Goal: Transaction & Acquisition: Purchase product/service

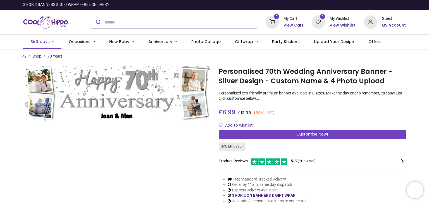
click at [38, 42] on span "Birthdays" at bounding box center [39, 42] width 19 height 6
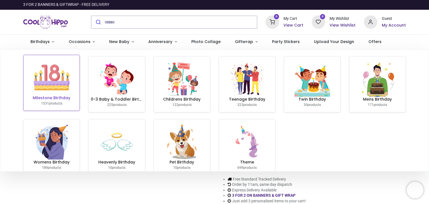
click at [70, 78] on link "Milestone Birthday 1531 products" at bounding box center [51, 83] width 56 height 56
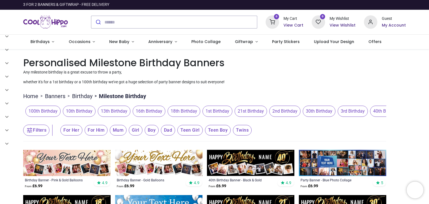
click at [72, 134] on span "For Her" at bounding box center [71, 130] width 22 height 11
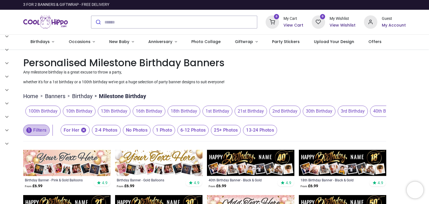
click at [35, 131] on button "1 Filters" at bounding box center [36, 130] width 27 height 11
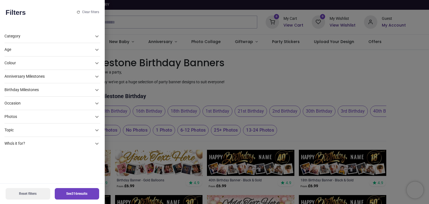
click at [34, 53] on div "Age" at bounding box center [52, 49] width 96 height 13
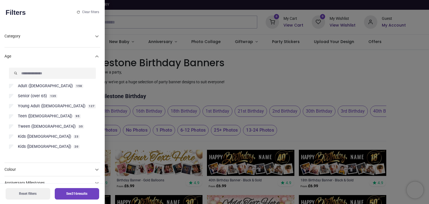
scroll to position [22, 0]
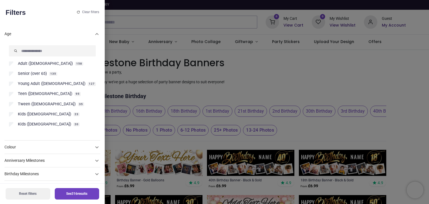
click at [37, 75] on span "Senior (over 65)" at bounding box center [32, 74] width 29 height 6
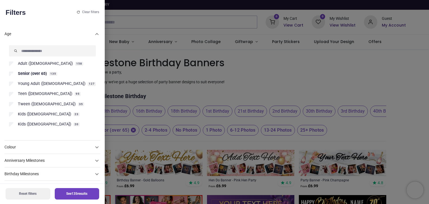
click at [94, 148] on icon at bounding box center [97, 147] width 7 height 7
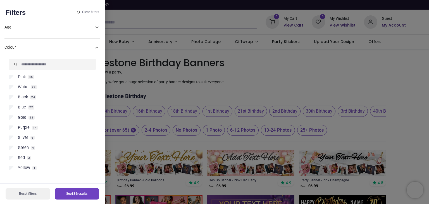
scroll to position [36, 0]
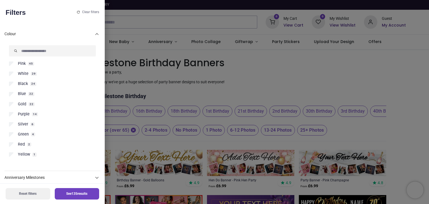
click at [23, 112] on span "Purple" at bounding box center [24, 115] width 12 height 6
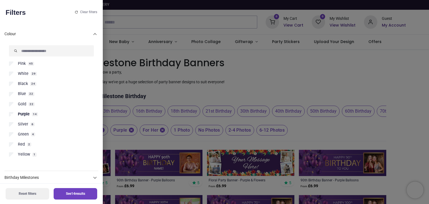
click at [21, 124] on span "Silver" at bounding box center [23, 125] width 10 height 6
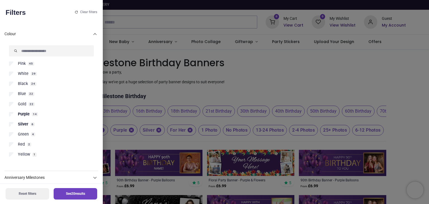
click at [61, 195] on button "See 20 results" at bounding box center [76, 193] width 44 height 11
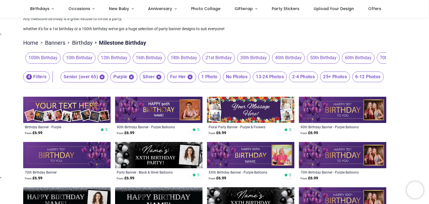
scroll to position [11, 0]
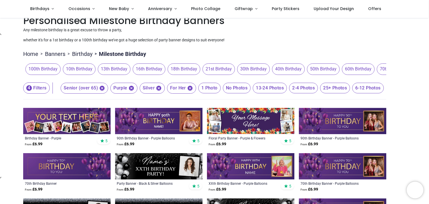
click at [381, 68] on span "70th Birthday" at bounding box center [393, 68] width 33 height 11
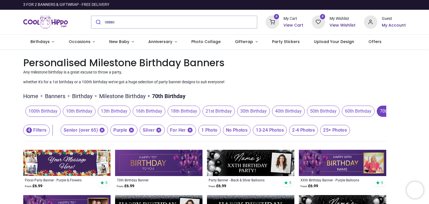
click at [129, 126] on span "Purple" at bounding box center [123, 130] width 27 height 11
click at [130, 130] on icon "button" at bounding box center [131, 130] width 5 height 5
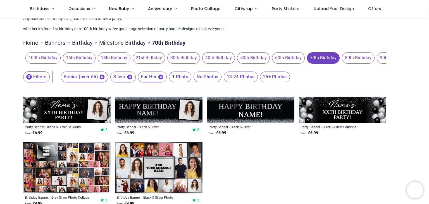
scroll to position [34, 0]
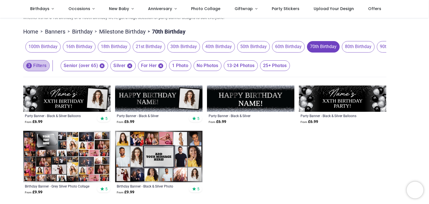
click at [44, 62] on button "3 Filters" at bounding box center [36, 65] width 27 height 11
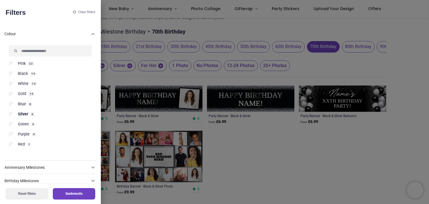
click at [29, 80] on li "Black 14" at bounding box center [50, 76] width 83 height 10
click at [28, 83] on label "White 14" at bounding box center [50, 84] width 83 height 6
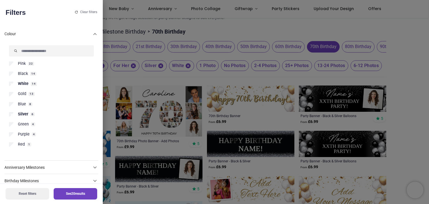
click at [61, 193] on button "See 20 results" at bounding box center [76, 193] width 44 height 11
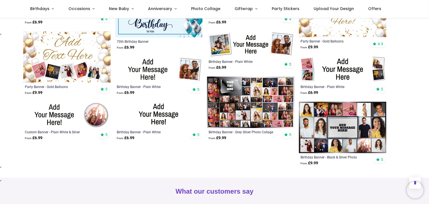
scroll to position [224, 0]
click at [68, 112] on img at bounding box center [66, 115] width 87 height 26
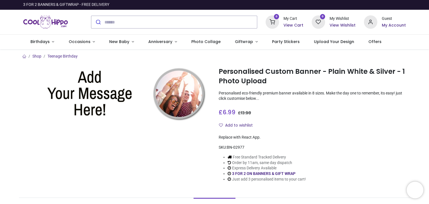
click at [92, 97] on img at bounding box center [116, 94] width 187 height 56
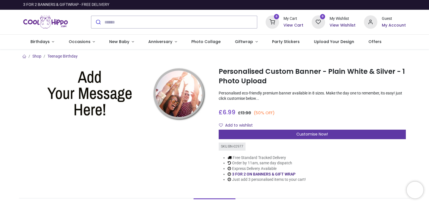
click at [284, 135] on div "Customise Now!" at bounding box center [312, 135] width 187 height 10
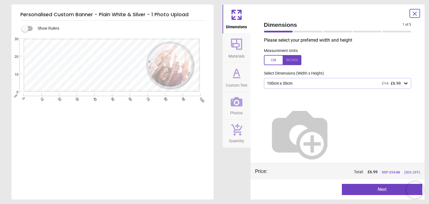
click at [319, 78] on div "100cm x 30cm £14 £6.99" at bounding box center [338, 83] width 148 height 11
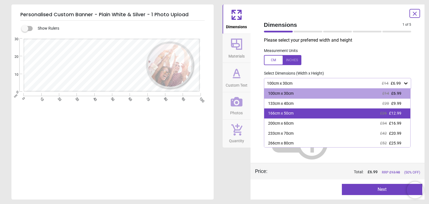
click at [310, 112] on div "166cm x 50cm £26 £12.99" at bounding box center [337, 113] width 146 height 10
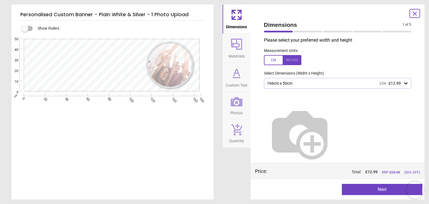
click at [240, 65] on button "Custom Text" at bounding box center [237, 77] width 28 height 29
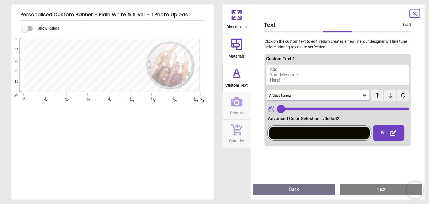
type input "**"
click at [242, 51] on span "Materials" at bounding box center [237, 55] width 16 height 8
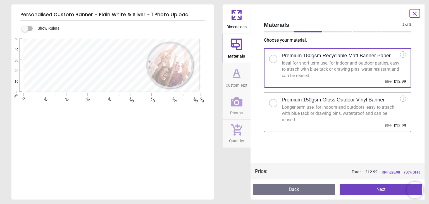
click at [241, 68] on icon at bounding box center [236, 73] width 13 height 13
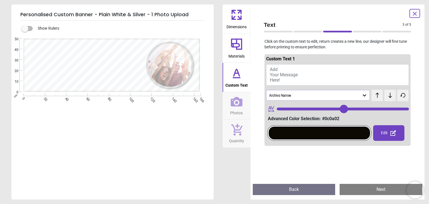
click at [315, 131] on div at bounding box center [319, 133] width 101 height 13
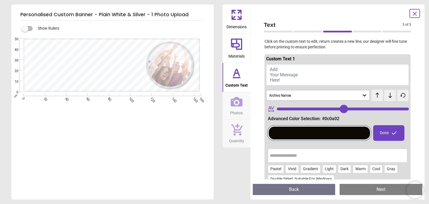
click at [335, 158] on input "text" at bounding box center [338, 155] width 136 height 11
type input "******"
click at [387, 136] on div "Done" at bounding box center [388, 133] width 31 height 16
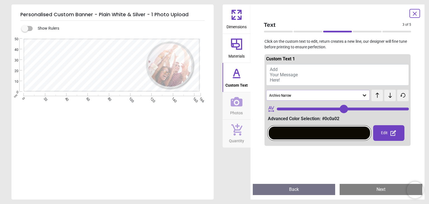
click at [391, 131] on icon at bounding box center [393, 133] width 7 height 7
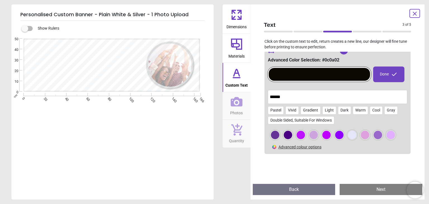
scroll to position [59, 0]
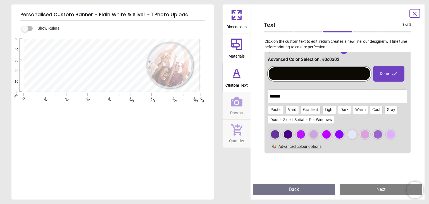
click at [327, 136] on div at bounding box center [327, 134] width 8 height 8
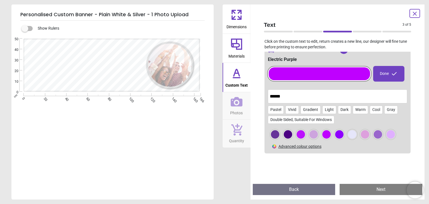
click at [327, 136] on div at bounding box center [327, 134] width 8 height 8
click at [274, 107] on div "Pastel" at bounding box center [276, 110] width 16 height 8
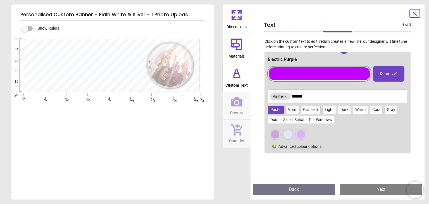
click at [417, 15] on icon at bounding box center [414, 13] width 3 height 3
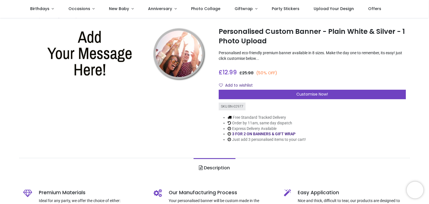
scroll to position [13, 0]
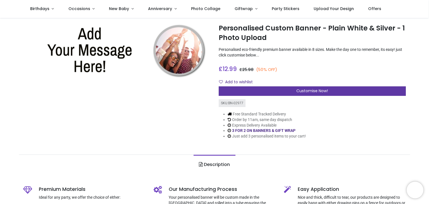
click at [316, 92] on span "Customise Now!" at bounding box center [313, 91] width 32 height 6
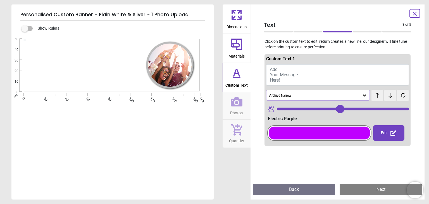
type input "**"
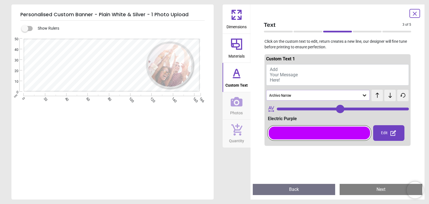
click at [63, 51] on div at bounding box center [87, 65] width 116 height 48
click at [236, 17] on icon at bounding box center [236, 14] width 13 height 13
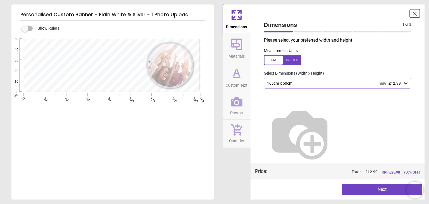
click at [406, 83] on icon at bounding box center [406, 83] width 6 height 6
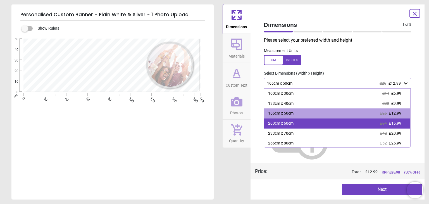
click at [302, 125] on div "200cm x 60cm £34 £16.99" at bounding box center [337, 123] width 146 height 10
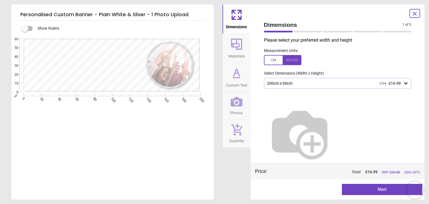
click at [236, 44] on icon at bounding box center [236, 43] width 13 height 13
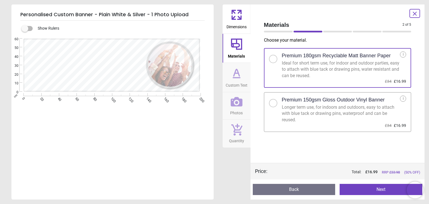
click at [238, 77] on icon at bounding box center [236, 73] width 13 height 13
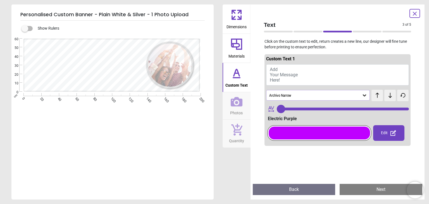
type input "**"
click at [280, 72] on span "Add Your Message Here!" at bounding box center [284, 75] width 28 height 16
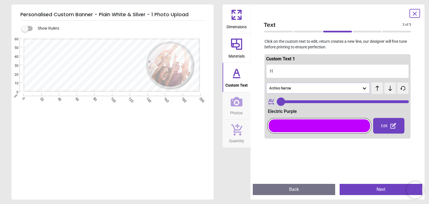
type textarea "**"
type input "***"
type textarea "*"
type input "***"
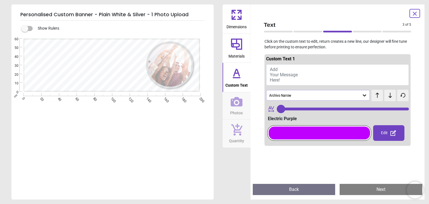
type input "**"
click at [416, 15] on icon at bounding box center [415, 13] width 7 height 7
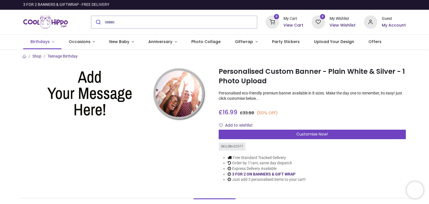
click at [46, 40] on span "Birthdays" at bounding box center [39, 42] width 19 height 6
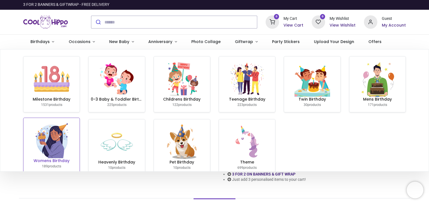
click at [44, 150] on img at bounding box center [52, 140] width 36 height 36
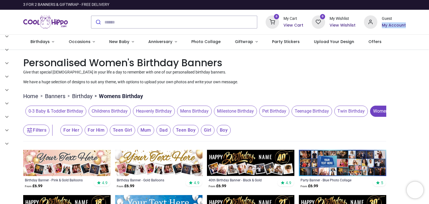
drag, startPoint x: 428, startPoint y: 10, endPoint x: 429, endPoint y: 22, distance: 12.0
click at [429, 22] on div "Login • Register Birthdays Milestone Birthday 1531 products 225" at bounding box center [214, 102] width 429 height 204
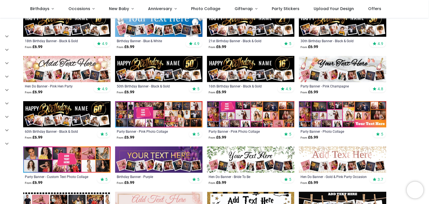
scroll to position [159, 0]
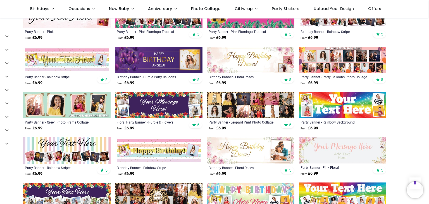
scroll to position [527, 0]
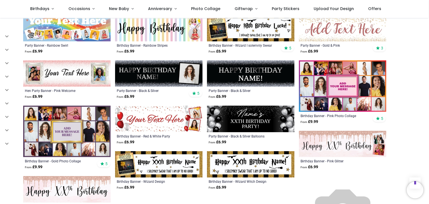
scroll to position [876, 0]
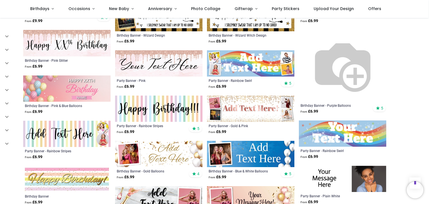
scroll to position [1022, 0]
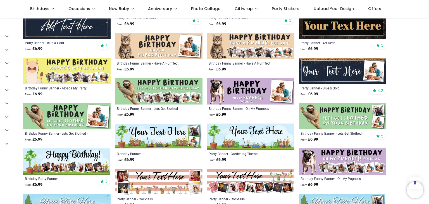
scroll to position [1071, 0]
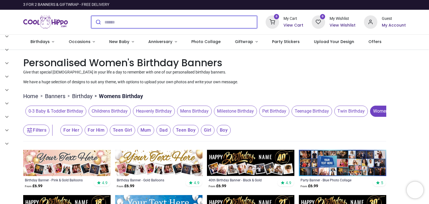
click at [132, 20] on input "search" at bounding box center [181, 22] width 153 height 12
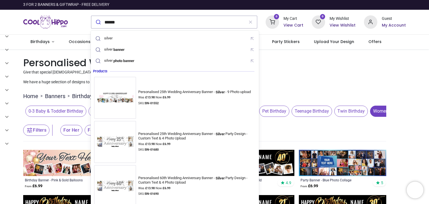
click at [309, 70] on p "Give that special lady in your life a day to remember with one of our personali…" at bounding box center [214, 73] width 383 height 6
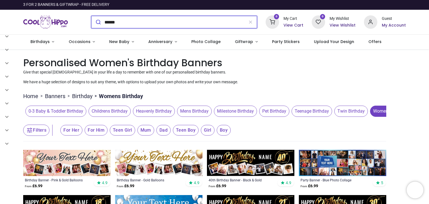
click at [139, 20] on input "******" at bounding box center [175, 22] width 140 height 12
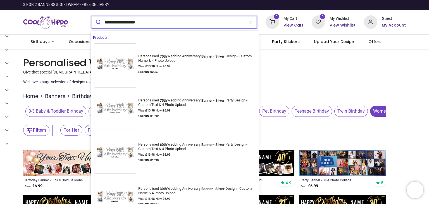
type input "**********"
click at [91, 16] on button "submit" at bounding box center [97, 22] width 13 height 12
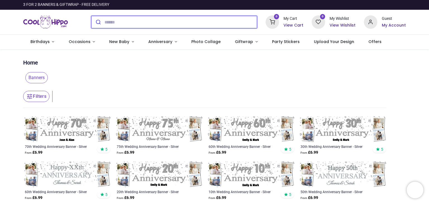
click at [174, 21] on input "search" at bounding box center [181, 22] width 153 height 12
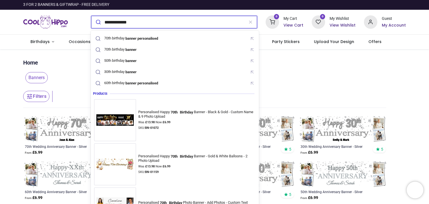
type input "**********"
click at [91, 16] on button "submit" at bounding box center [97, 22] width 13 height 12
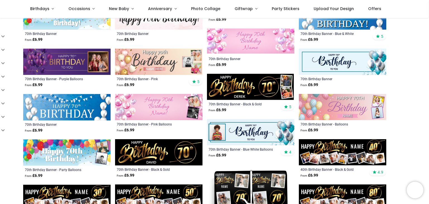
scroll to position [173, 0]
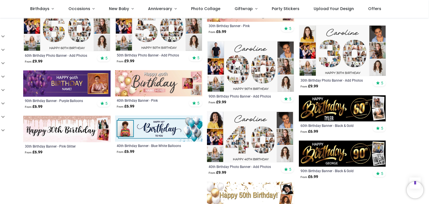
scroll to position [589, 0]
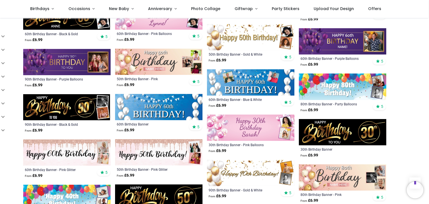
scroll to position [745, 0]
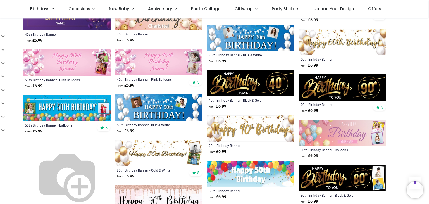
scroll to position [989, 0]
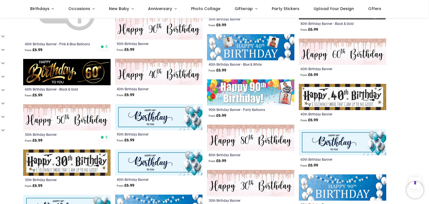
scroll to position [1145, 0]
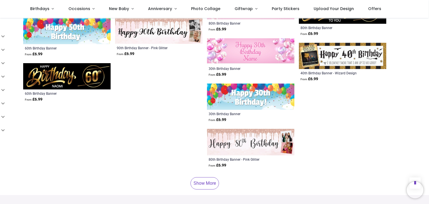
scroll to position [1641, 0]
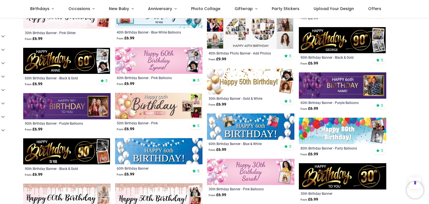
scroll to position [693, 0]
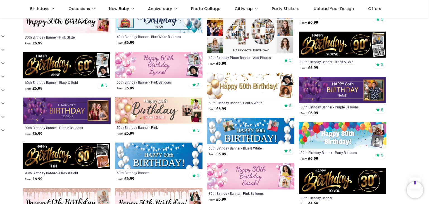
click at [105, 112] on img at bounding box center [66, 111] width 87 height 26
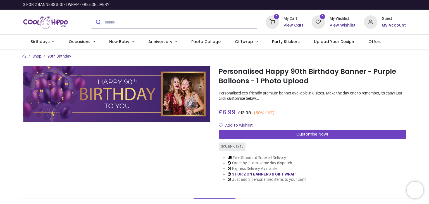
click at [172, 94] on img at bounding box center [116, 94] width 187 height 56
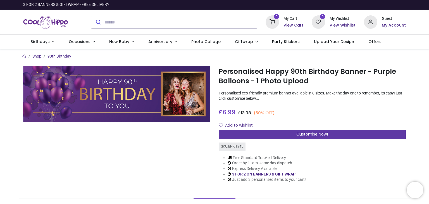
click at [305, 134] on span "Customise Now!" at bounding box center [313, 134] width 32 height 6
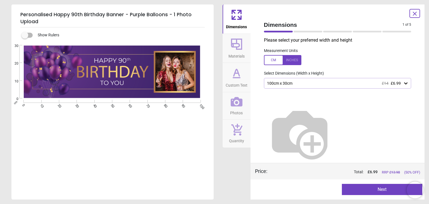
click at [239, 49] on icon at bounding box center [236, 44] width 11 height 11
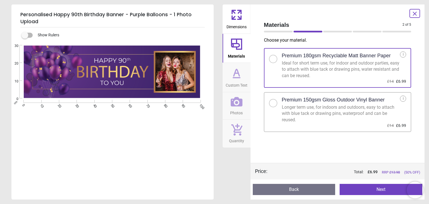
click at [240, 77] on icon at bounding box center [236, 73] width 13 height 13
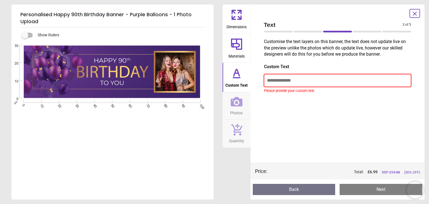
click at [291, 79] on input "text" at bounding box center [338, 80] width 148 height 13
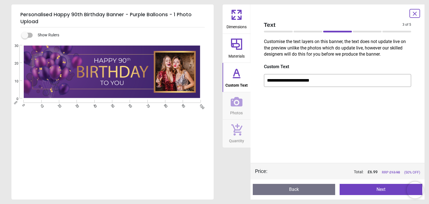
type input "**********"
click at [362, 190] on button "Next" at bounding box center [381, 189] width 83 height 11
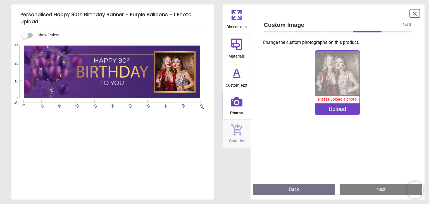
click at [239, 46] on icon at bounding box center [236, 44] width 11 height 11
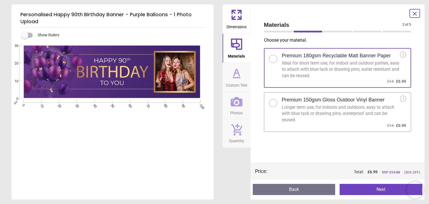
click at [238, 20] on icon at bounding box center [236, 14] width 13 height 13
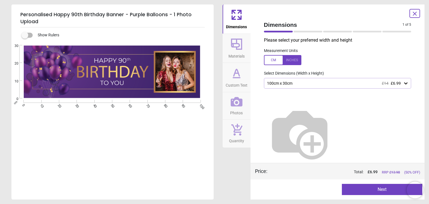
click at [407, 83] on icon at bounding box center [405, 83] width 3 height 2
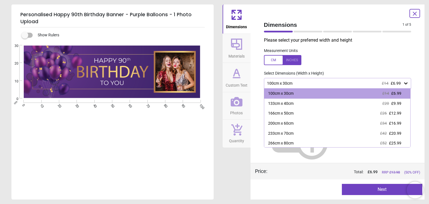
click at [299, 62] on div at bounding box center [282, 60] width 37 height 10
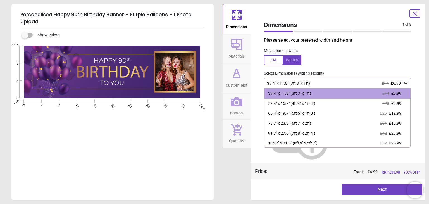
click at [278, 63] on div at bounding box center [282, 60] width 37 height 10
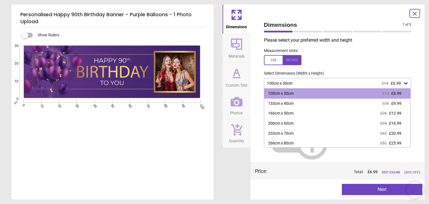
click at [291, 61] on div at bounding box center [282, 60] width 37 height 10
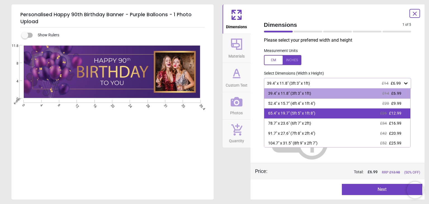
click at [318, 116] on div "65.4" x 19.7" (5ft 5" x 1ft 8") £26 £12.99" at bounding box center [337, 113] width 146 height 10
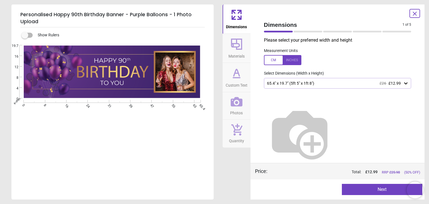
click at [415, 15] on icon at bounding box center [415, 13] width 7 height 7
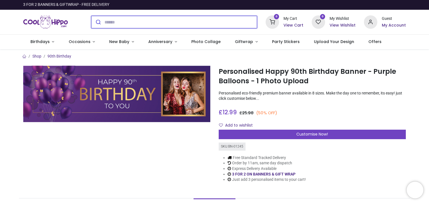
click at [137, 19] on input "search" at bounding box center [181, 22] width 153 height 12
click at [91, 16] on button "submit" at bounding box center [97, 22] width 13 height 12
